Goal: Information Seeking & Learning: Check status

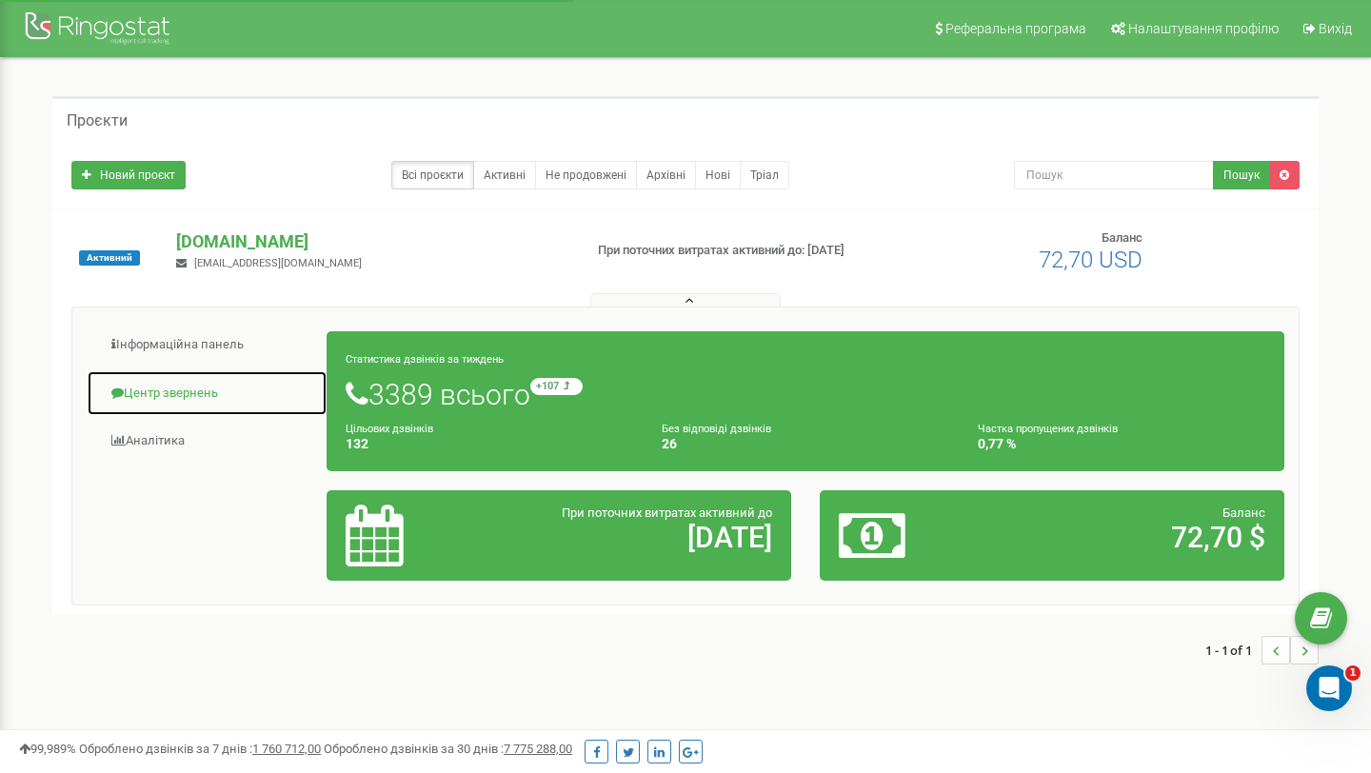
click at [155, 404] on link "Центр звернень" at bounding box center [207, 393] width 241 height 47
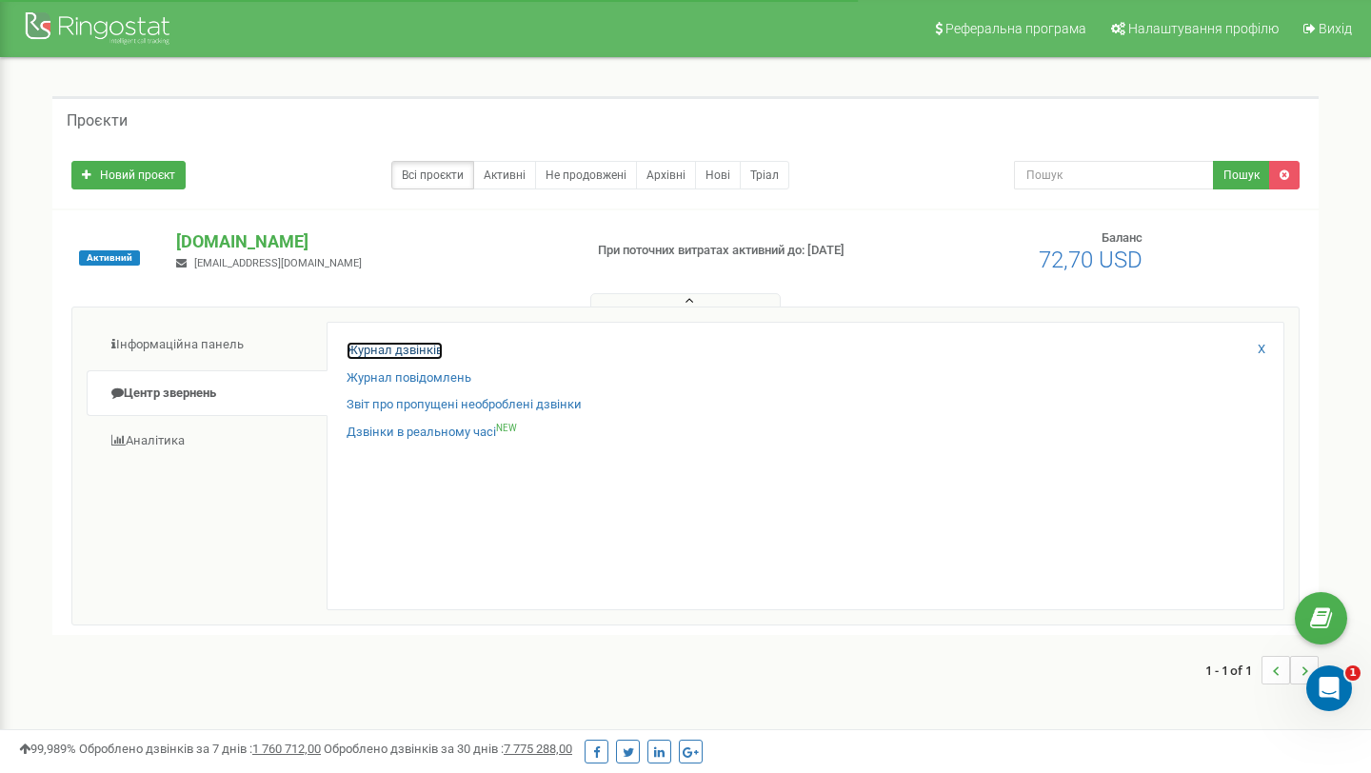
click at [414, 354] on link "Журнал дзвінків" at bounding box center [395, 351] width 96 height 18
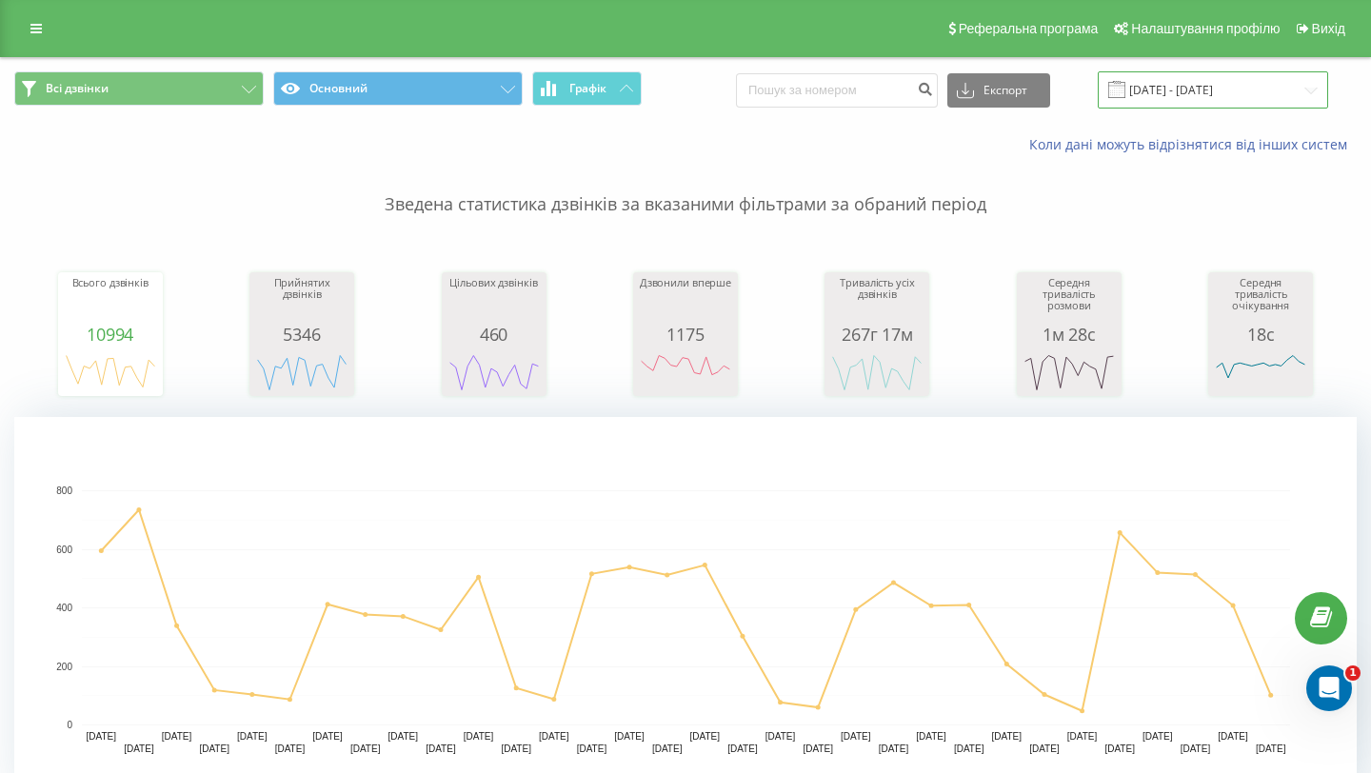
click at [1217, 91] on input "[DATE] - [DATE]" at bounding box center [1213, 89] width 230 height 37
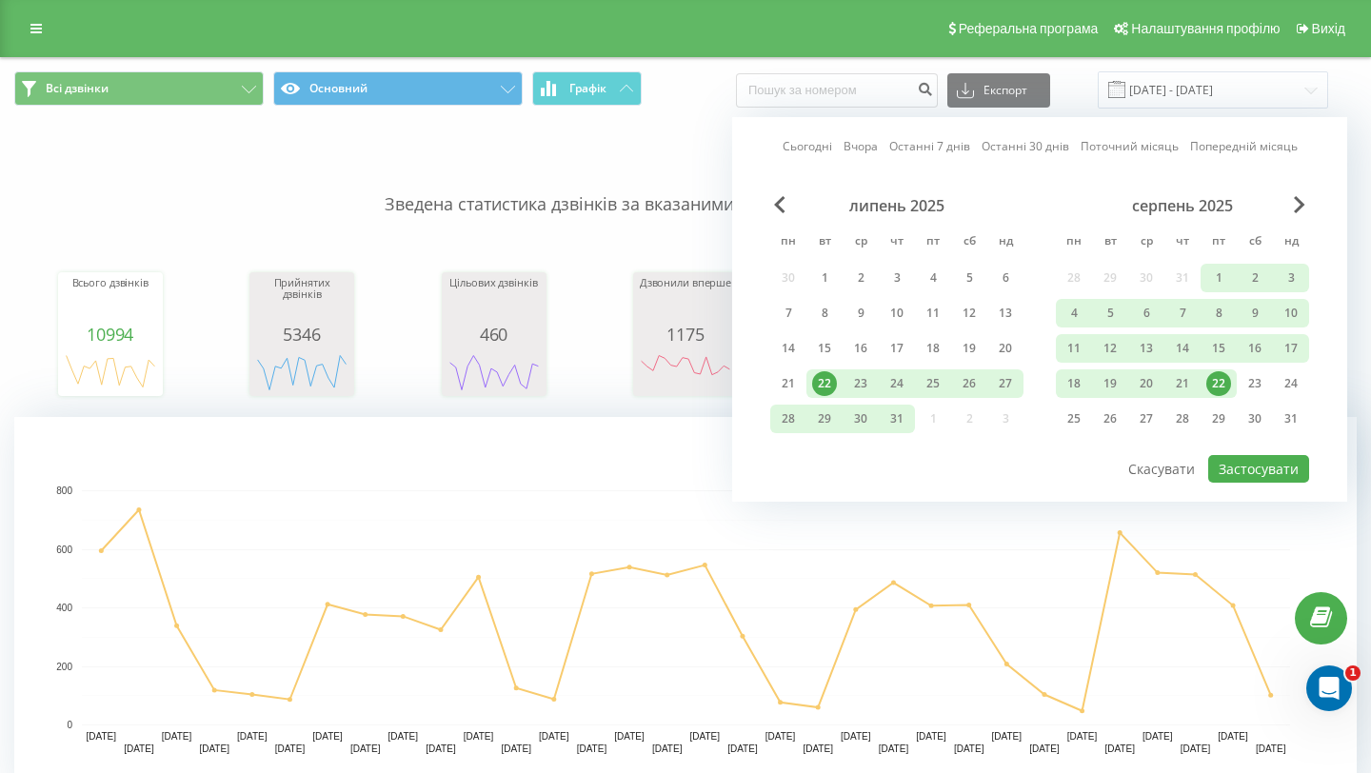
click at [1229, 383] on div "22" at bounding box center [1218, 383] width 25 height 25
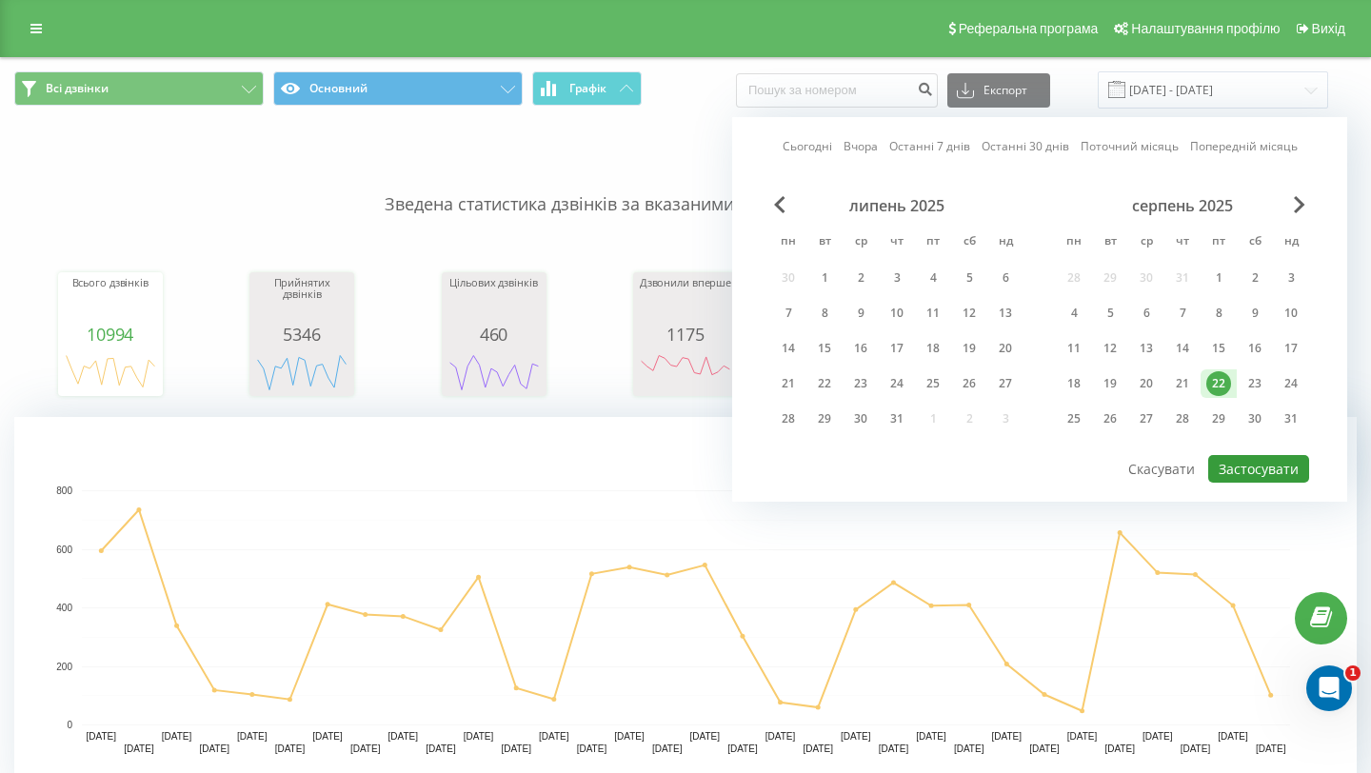
click at [1240, 472] on button "Застосувати" at bounding box center [1258, 469] width 101 height 28
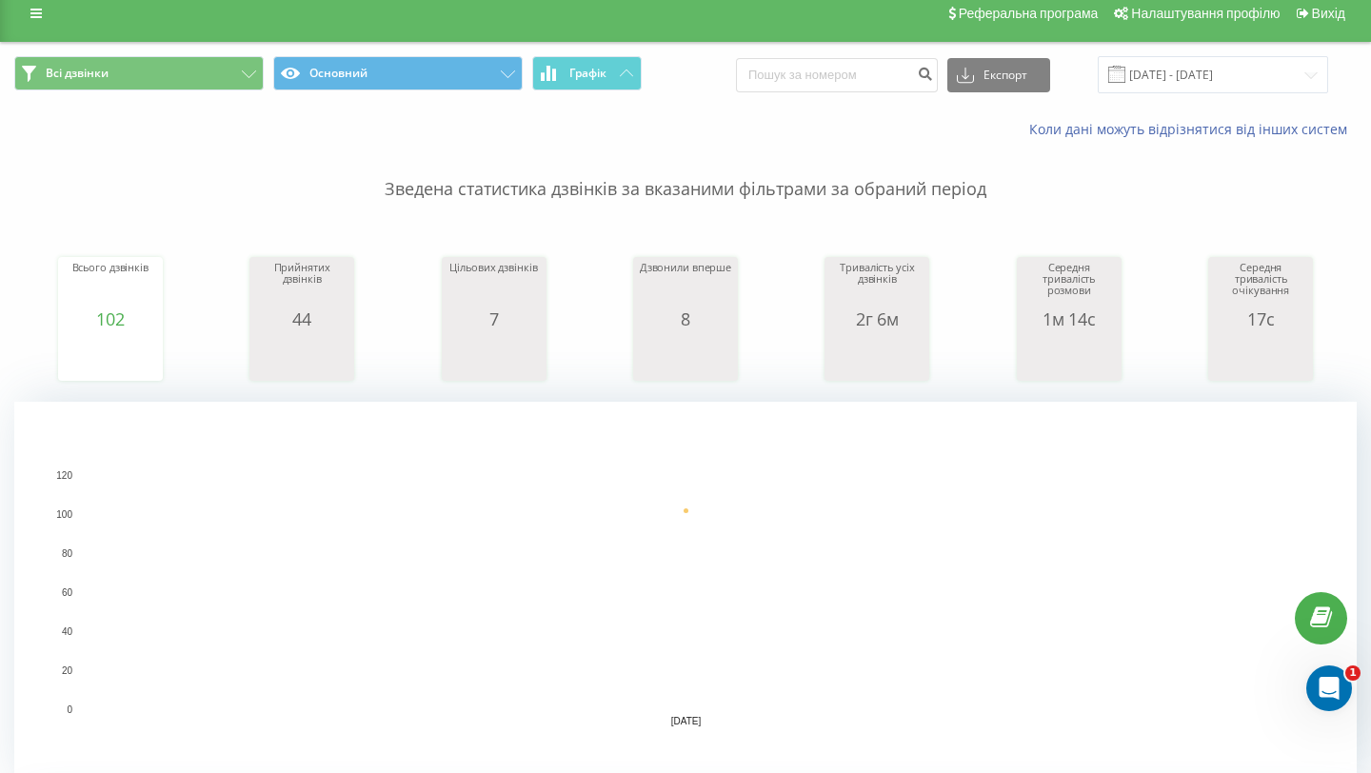
scroll to position [16, 0]
click at [1186, 73] on input "[DATE] - [DATE]" at bounding box center [1213, 73] width 230 height 37
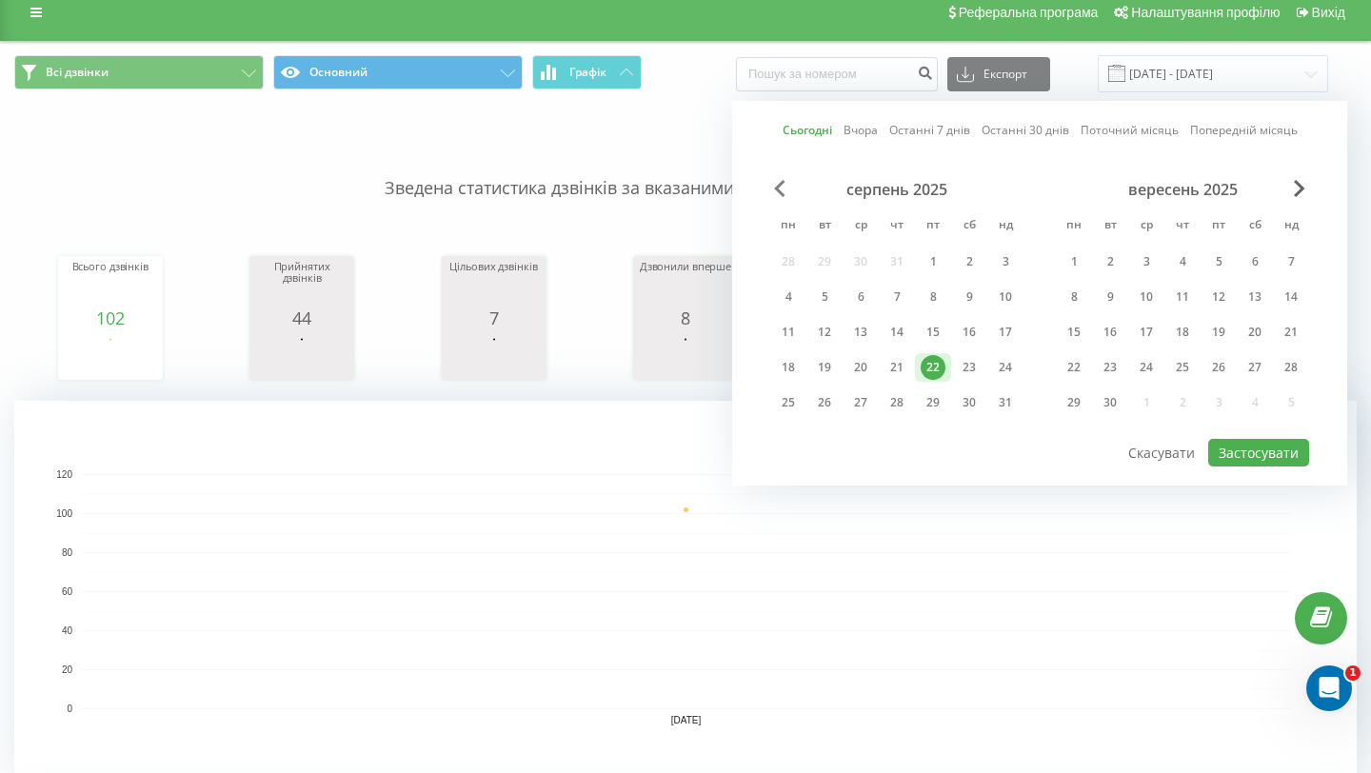
click at [775, 189] on span "Previous Month" at bounding box center [779, 188] width 11 height 17
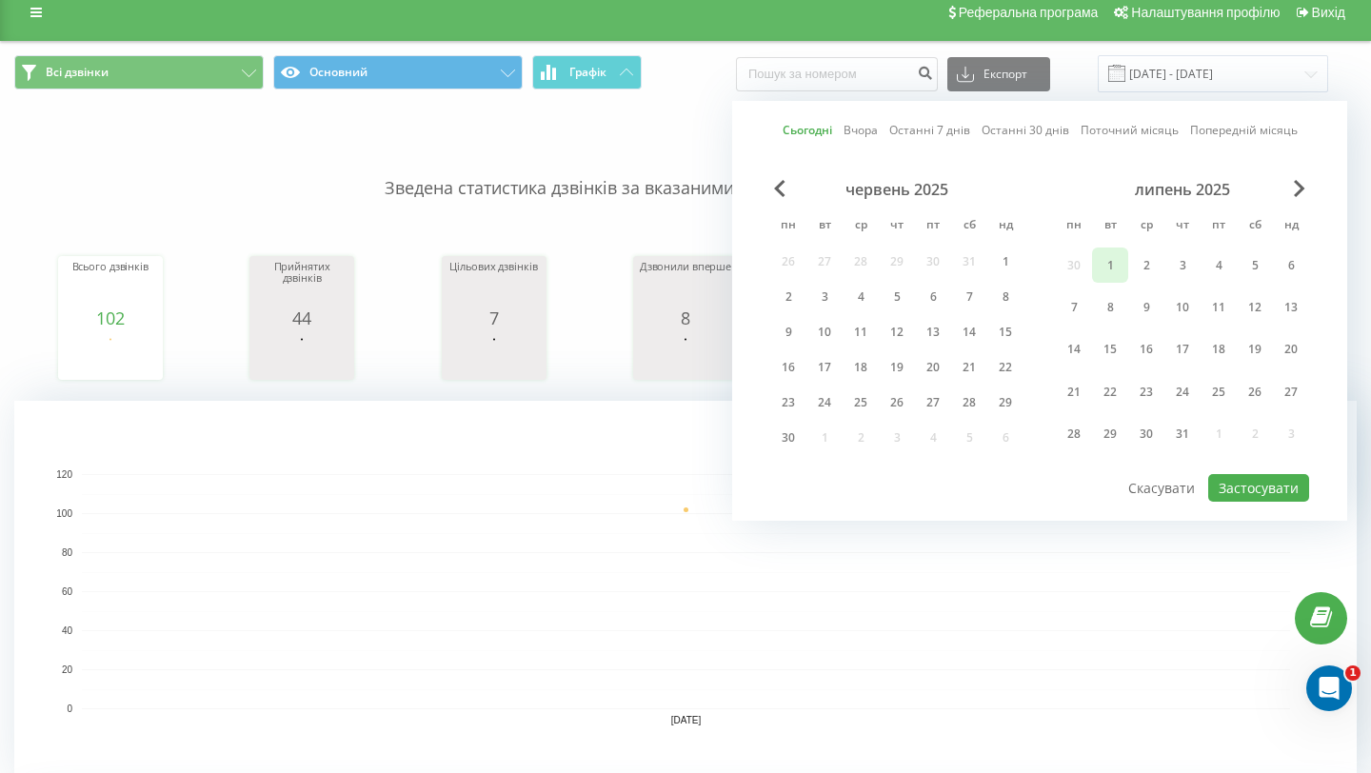
click at [1100, 267] on div "1" at bounding box center [1110, 265] width 25 height 25
click at [1300, 188] on span "Next Month" at bounding box center [1299, 188] width 11 height 17
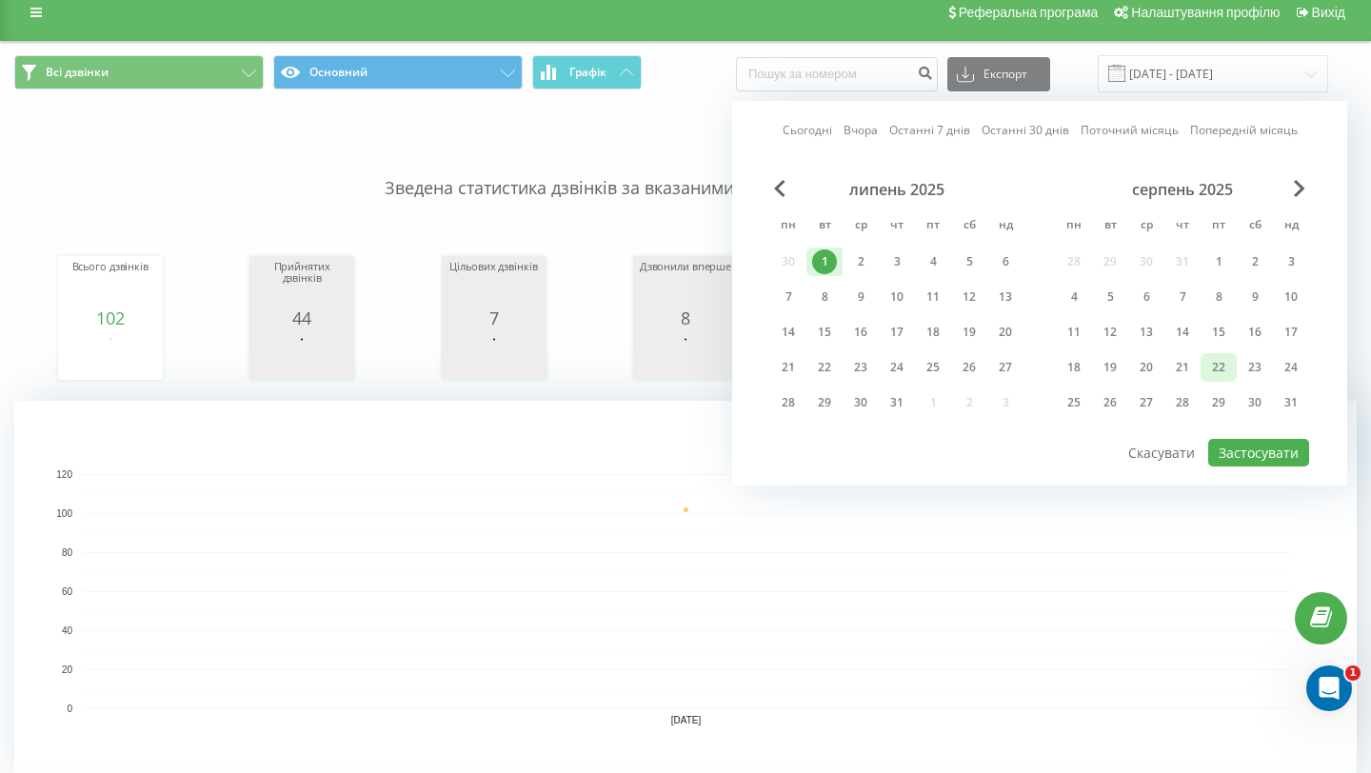
click at [1213, 374] on div "22" at bounding box center [1218, 367] width 25 height 25
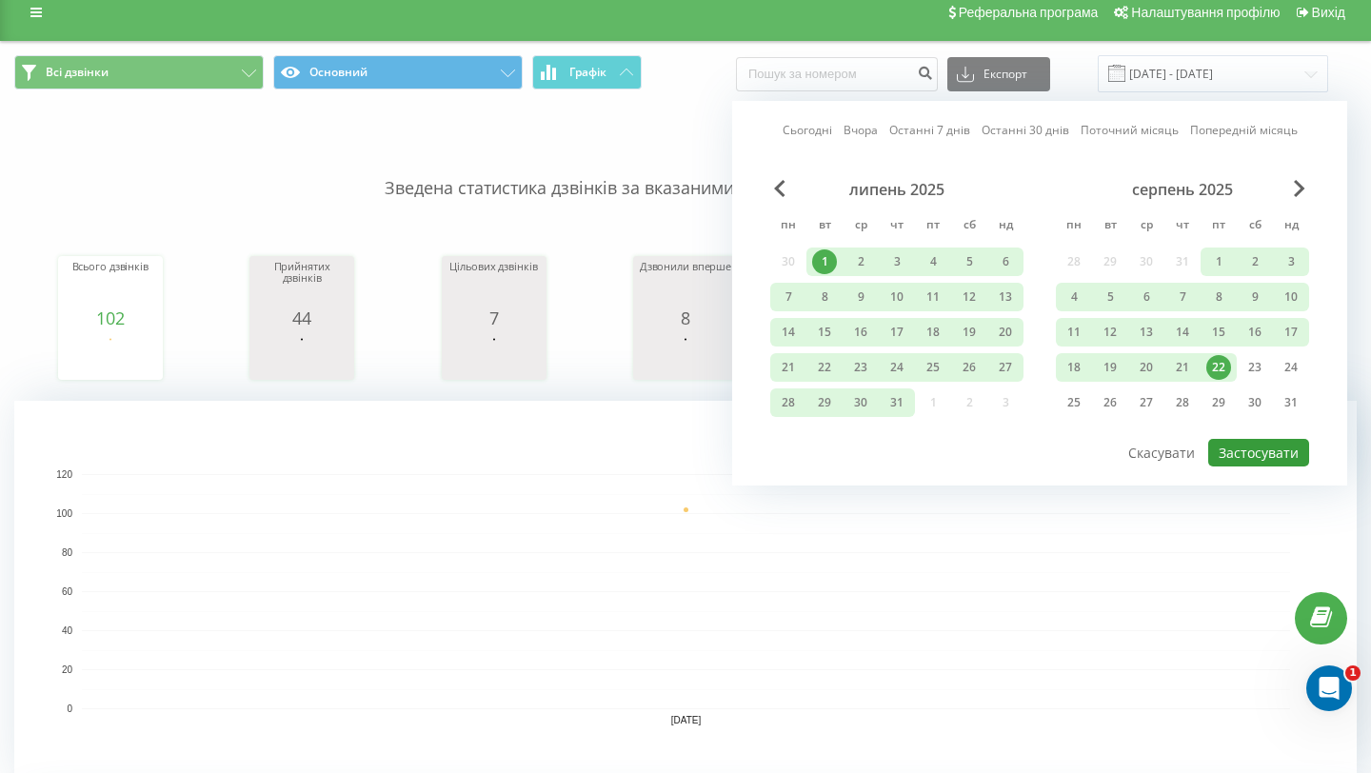
click at [1259, 465] on button "Застосувати" at bounding box center [1258, 453] width 101 height 28
type input "[DATE] - [DATE]"
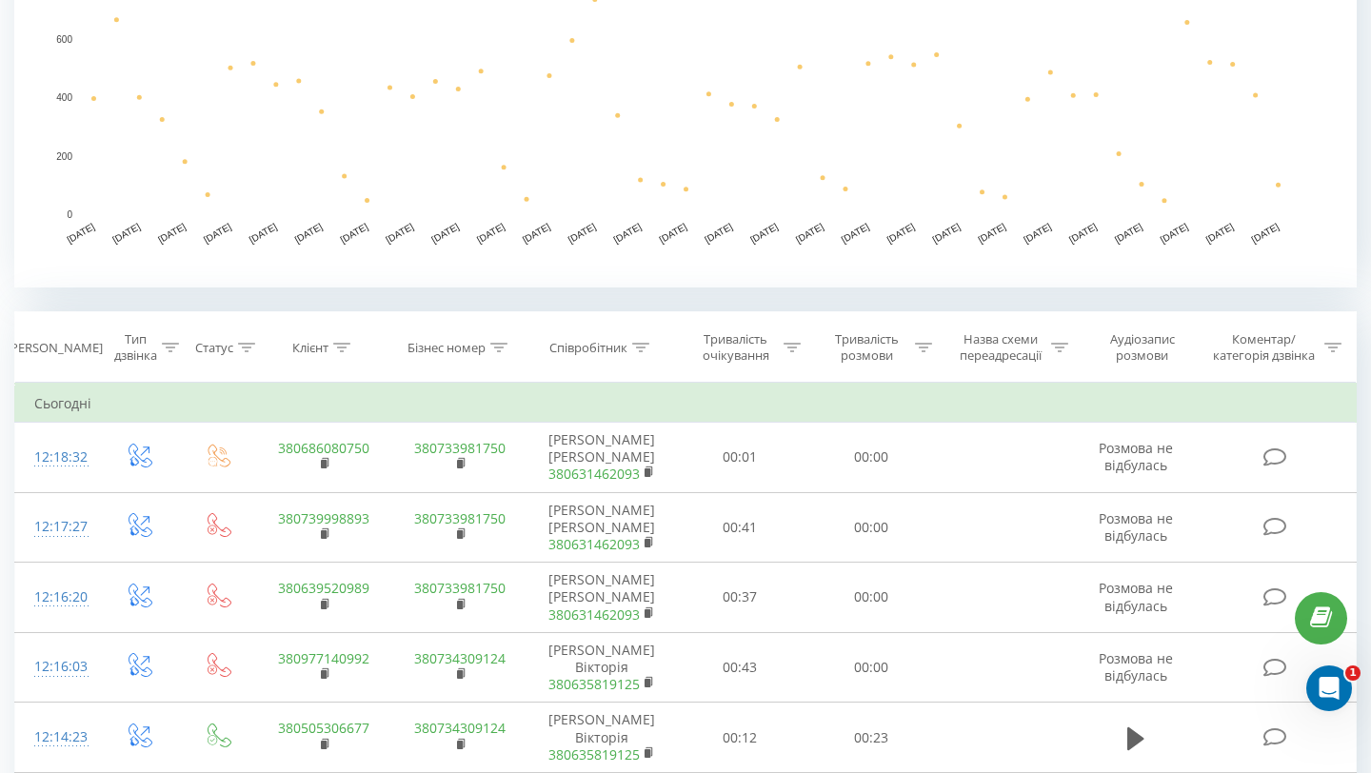
scroll to position [539, 0]
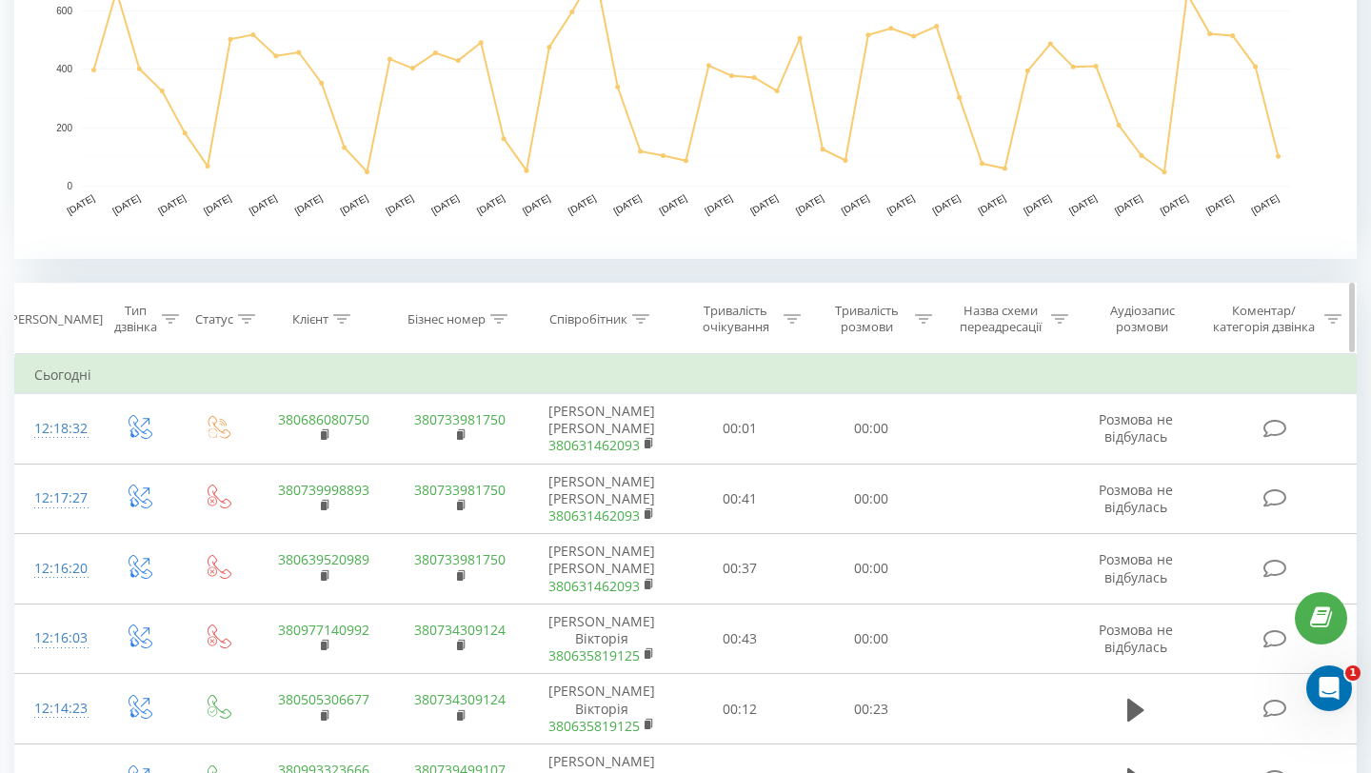
click at [353, 313] on div "Клієнт" at bounding box center [324, 319] width 136 height 16
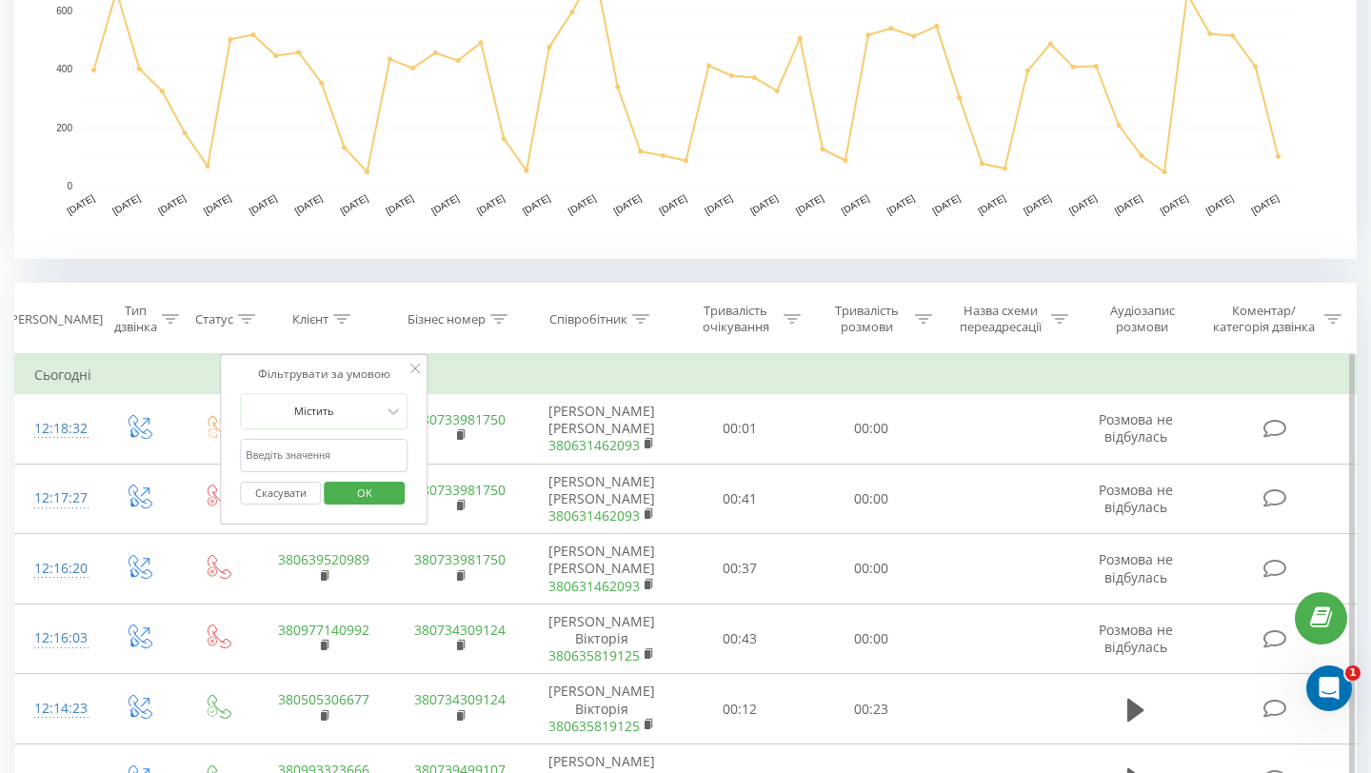
click at [304, 459] on input "text" at bounding box center [324, 455] width 168 height 33
type input "1709"
click at [353, 496] on span "OK" at bounding box center [364, 493] width 53 height 30
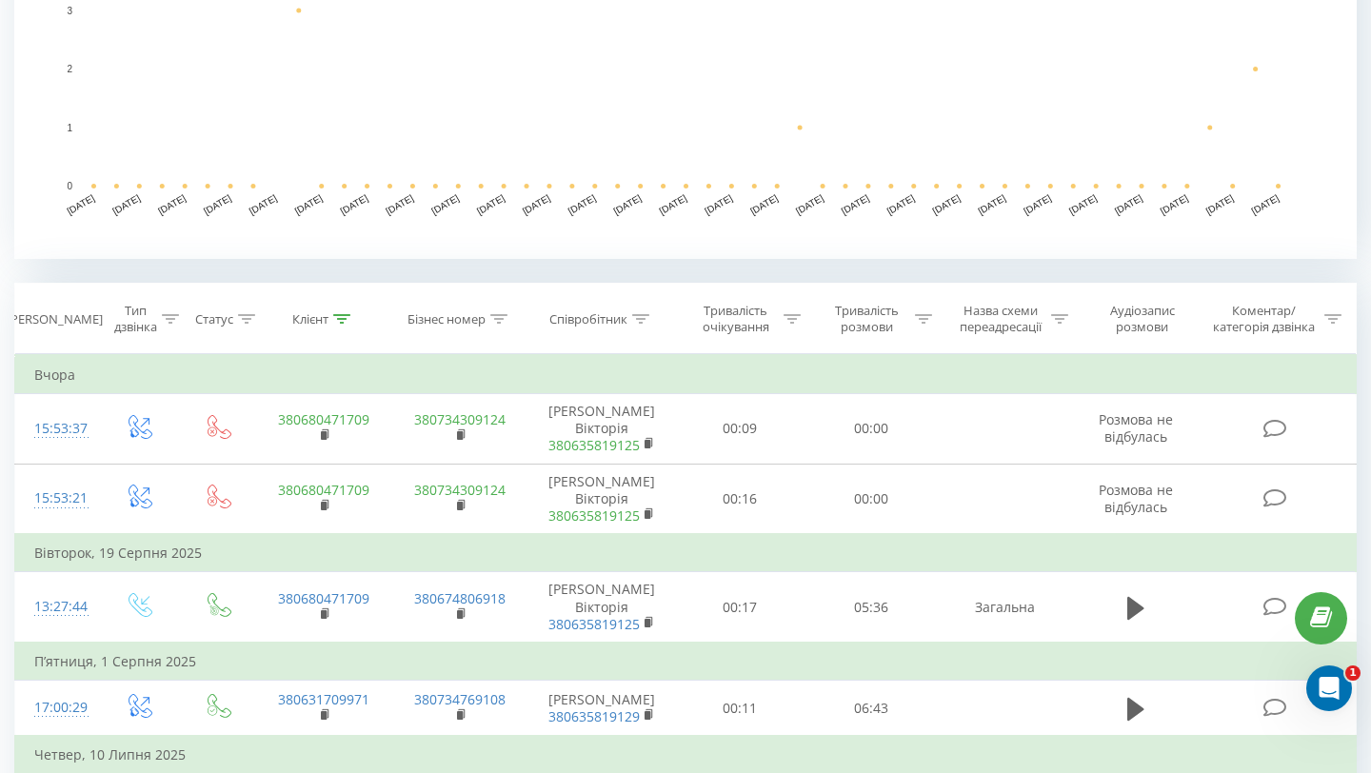
scroll to position [806, 0]
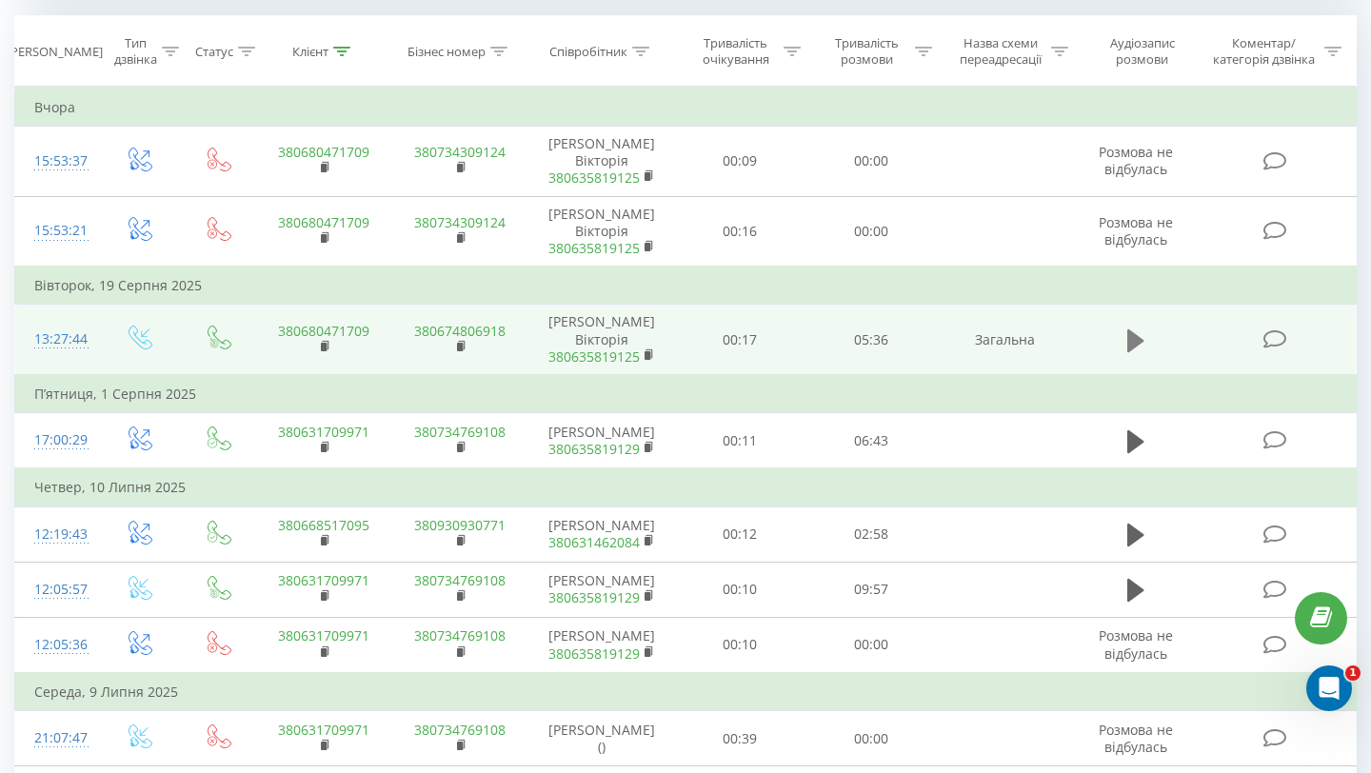
click at [1142, 344] on icon at bounding box center [1135, 341] width 17 height 27
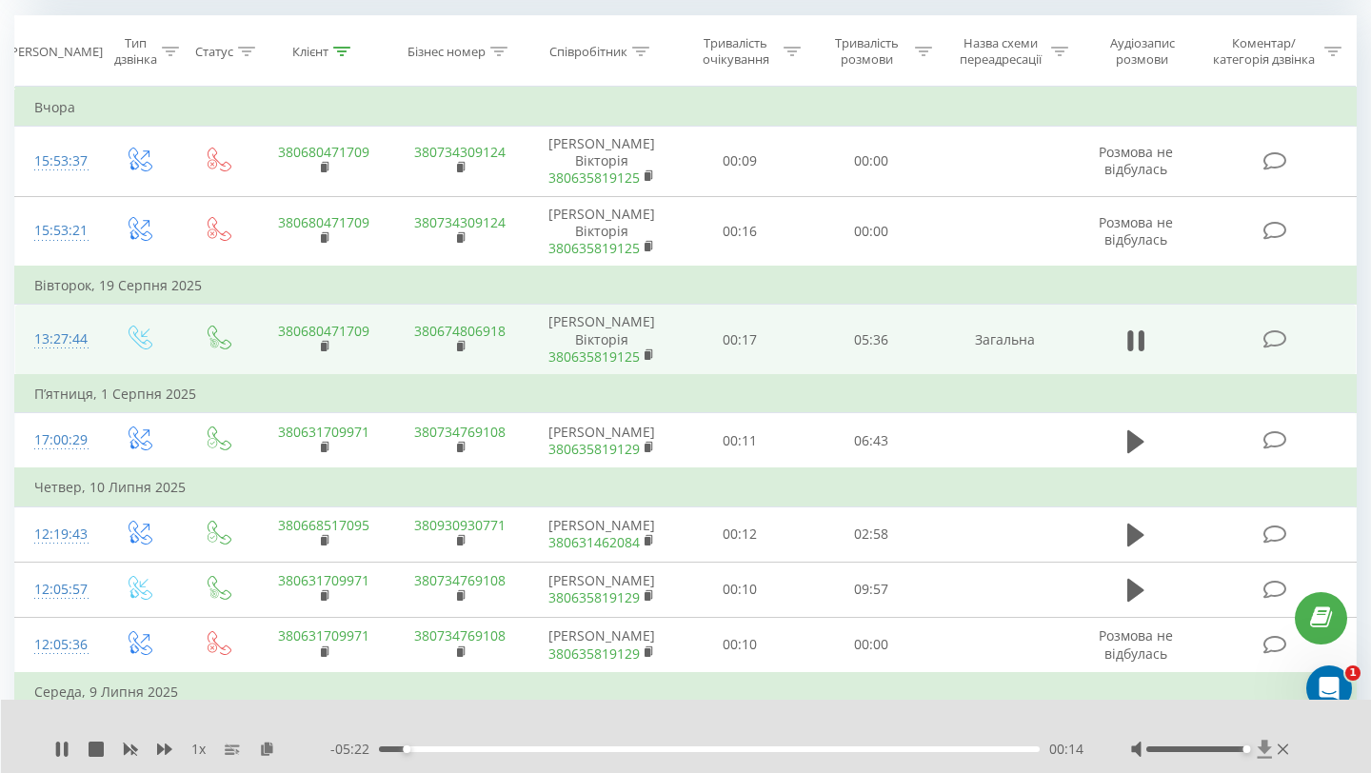
drag, startPoint x: 1197, startPoint y: 751, endPoint x: 1268, endPoint y: 755, distance: 71.5
click at [1263, 755] on div at bounding box center [1212, 749] width 162 height 19
click at [716, 746] on div "02:34" at bounding box center [709, 749] width 661 height 6
click at [753, 748] on div "02:53" at bounding box center [709, 749] width 661 height 6
click at [785, 746] on div "03:18" at bounding box center [709, 749] width 661 height 6
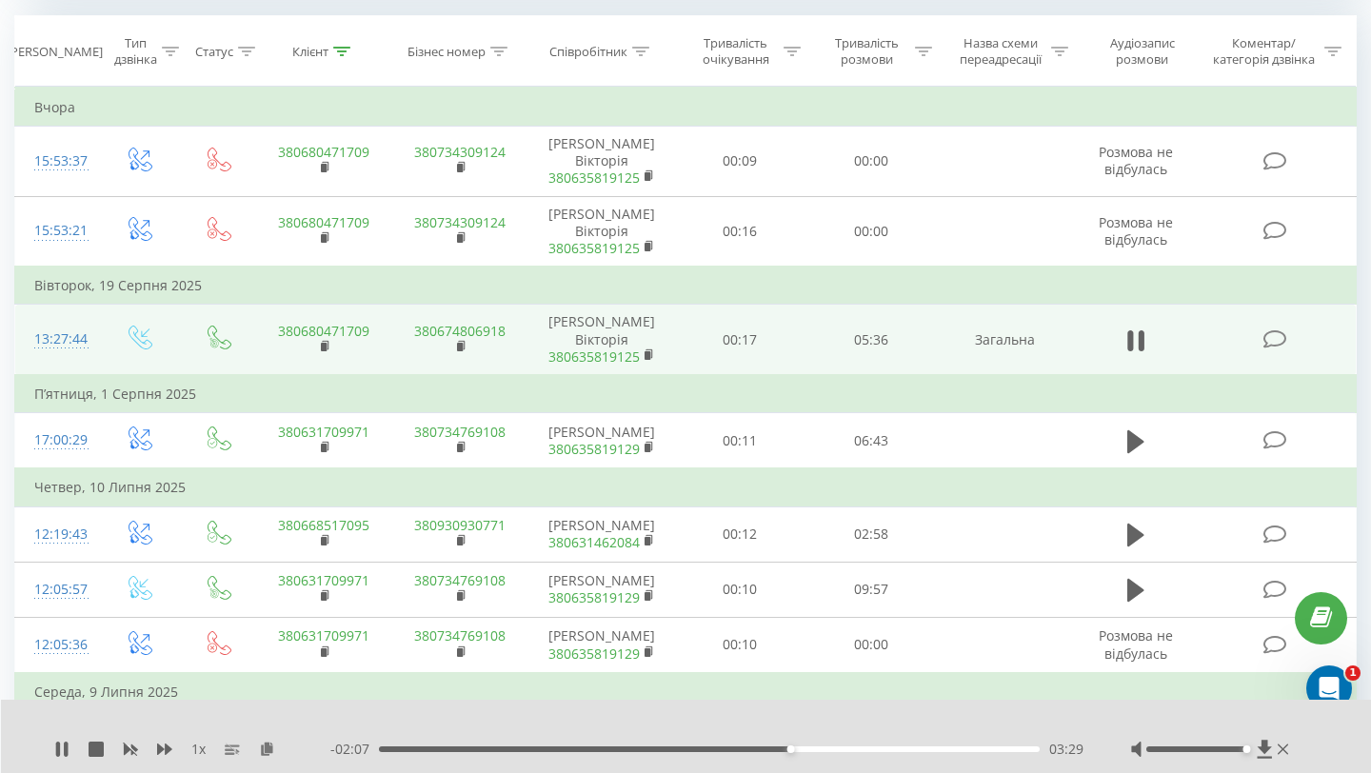
click at [843, 749] on div "03:29" at bounding box center [709, 749] width 661 height 6
click at [872, 750] on div "03:57" at bounding box center [709, 749] width 661 height 6
click at [924, 751] on div "04:29" at bounding box center [709, 749] width 661 height 6
click at [955, 747] on div "04:45" at bounding box center [709, 749] width 661 height 6
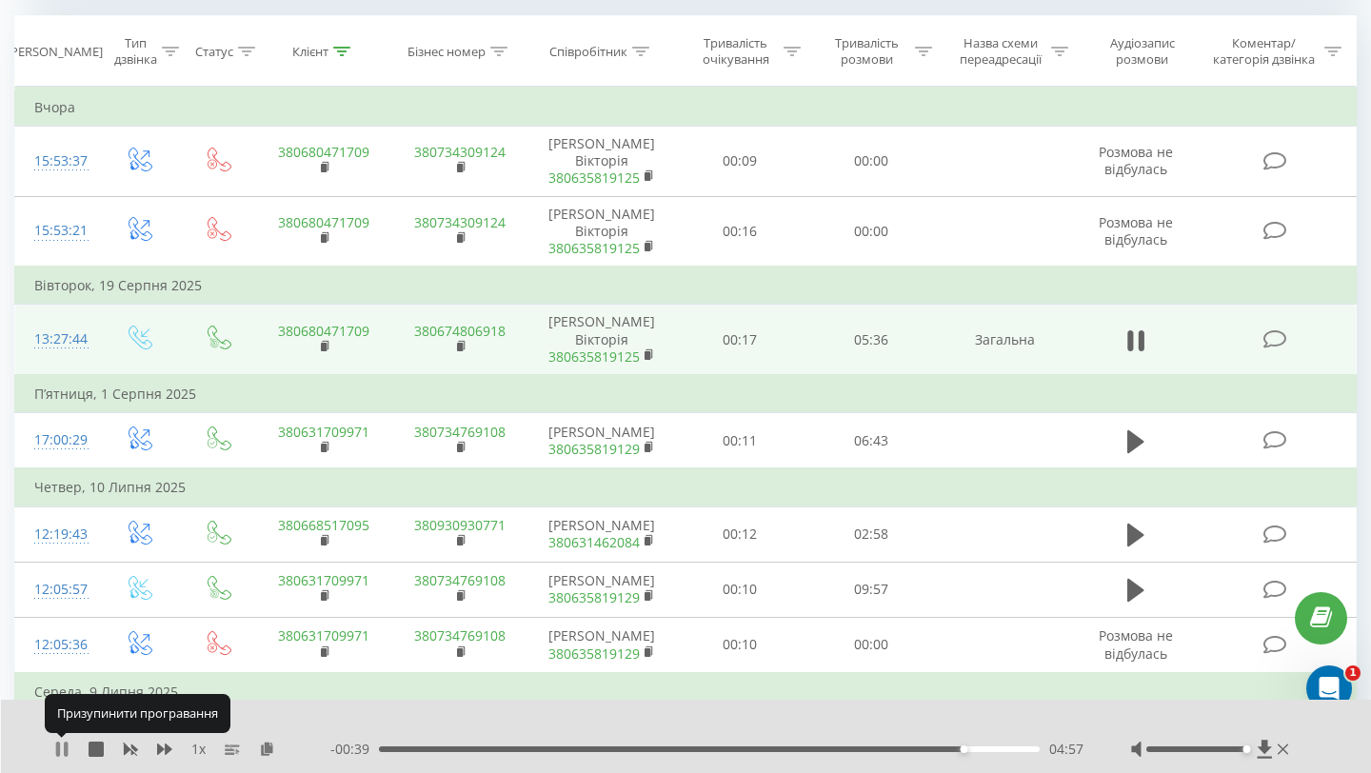
click at [62, 743] on icon at bounding box center [61, 749] width 15 height 15
